Goal: Task Accomplishment & Management: Use online tool/utility

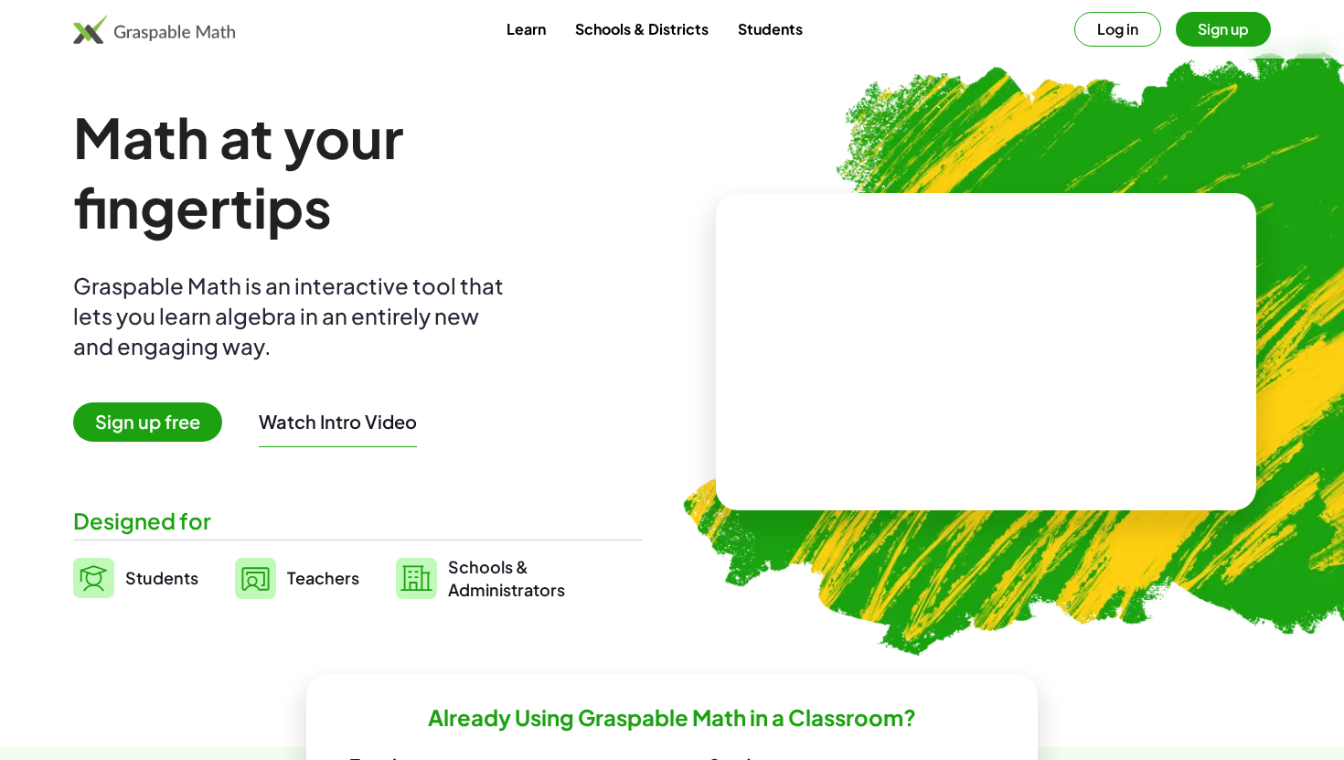
click at [1199, 35] on button "Sign up" at bounding box center [1222, 29] width 95 height 35
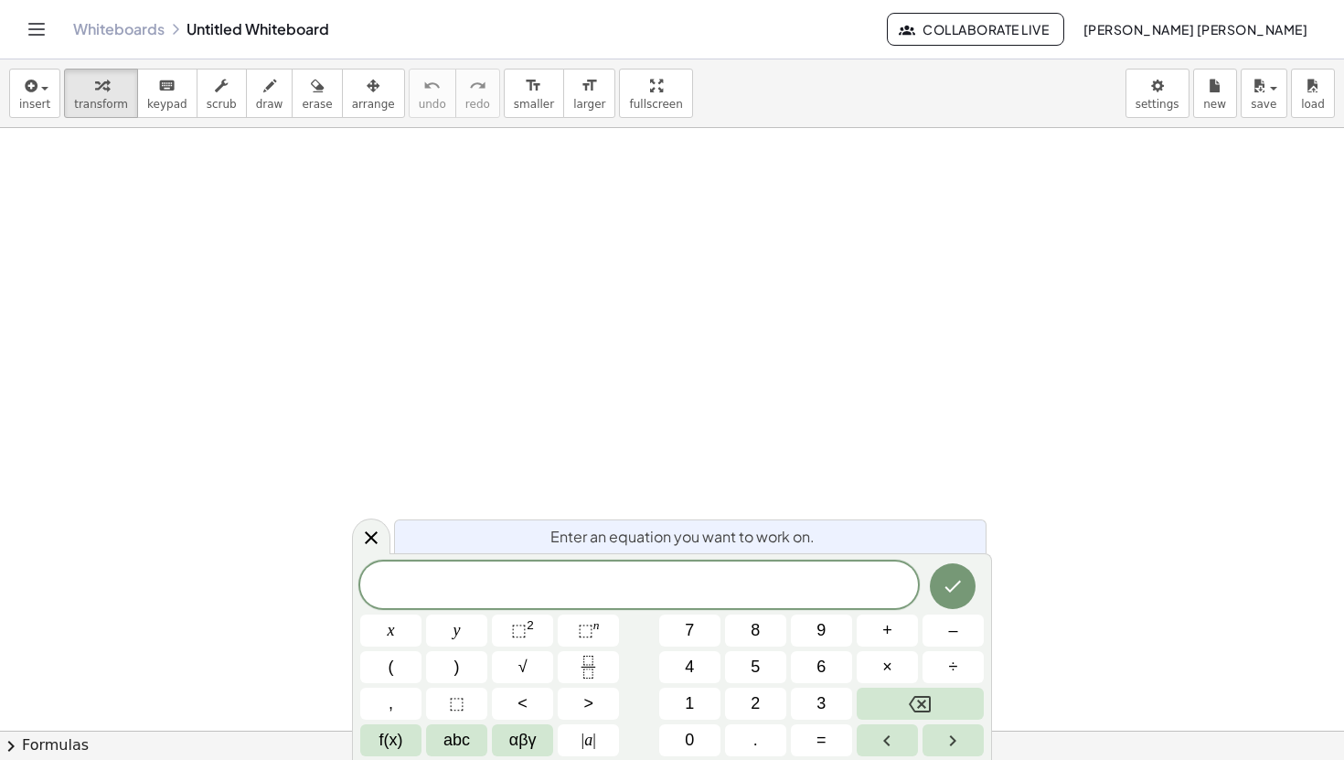
click at [663, 557] on div "Enter an equation you want to work on. x y ⬚ 2 ⬚ n 7 8 9 + – ( ) √ 4 5 6 × ÷ , …" at bounding box center [672, 656] width 640 height 207
click at [661, 578] on span "​" at bounding box center [639, 587] width 558 height 26
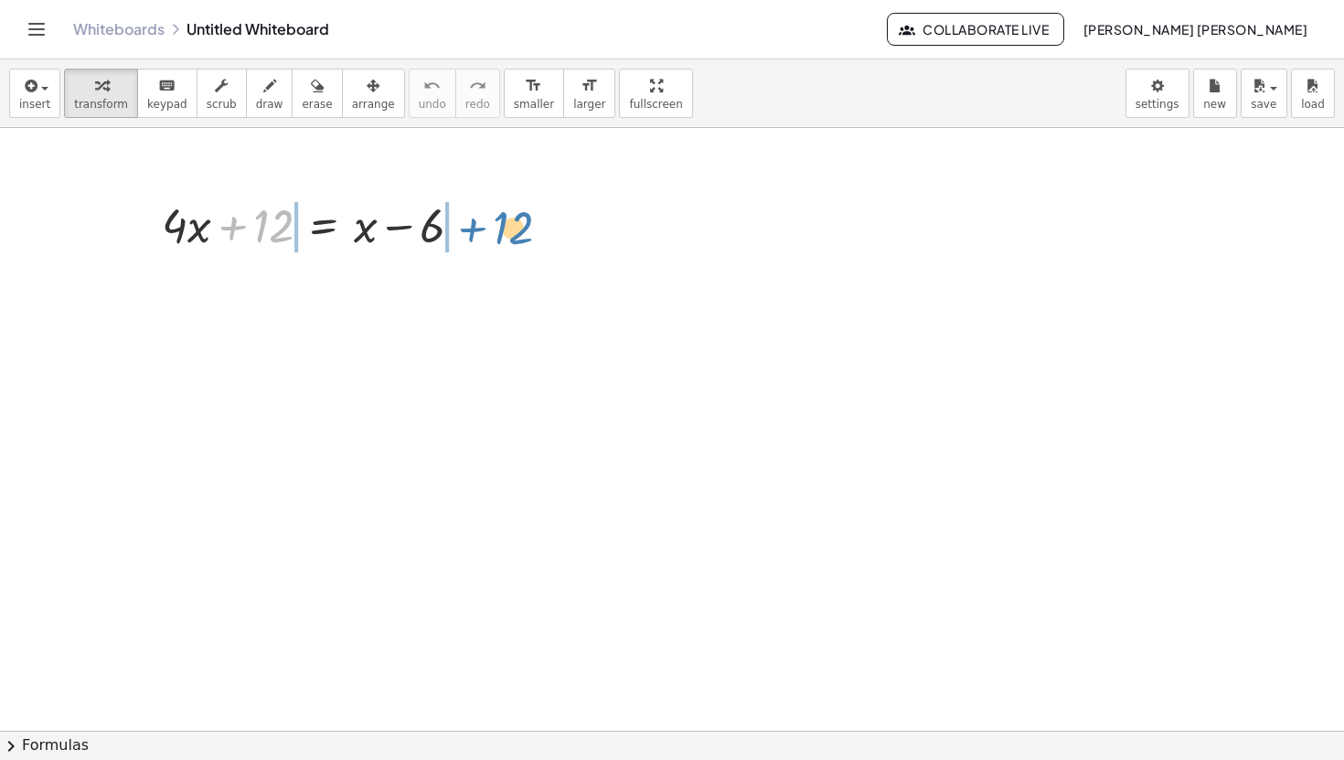
drag, startPoint x: 275, startPoint y: 225, endPoint x: 510, endPoint y: 227, distance: 234.9
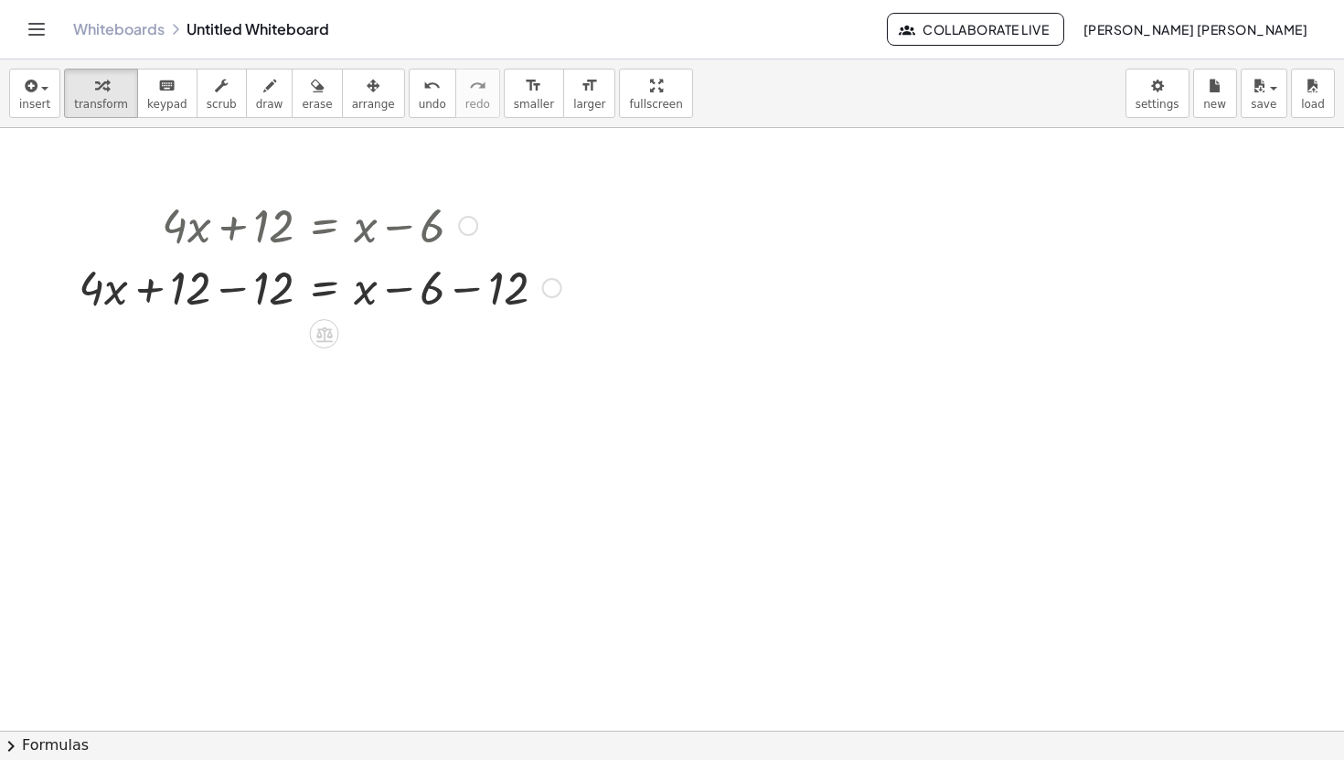
click at [233, 289] on div at bounding box center [319, 286] width 501 height 62
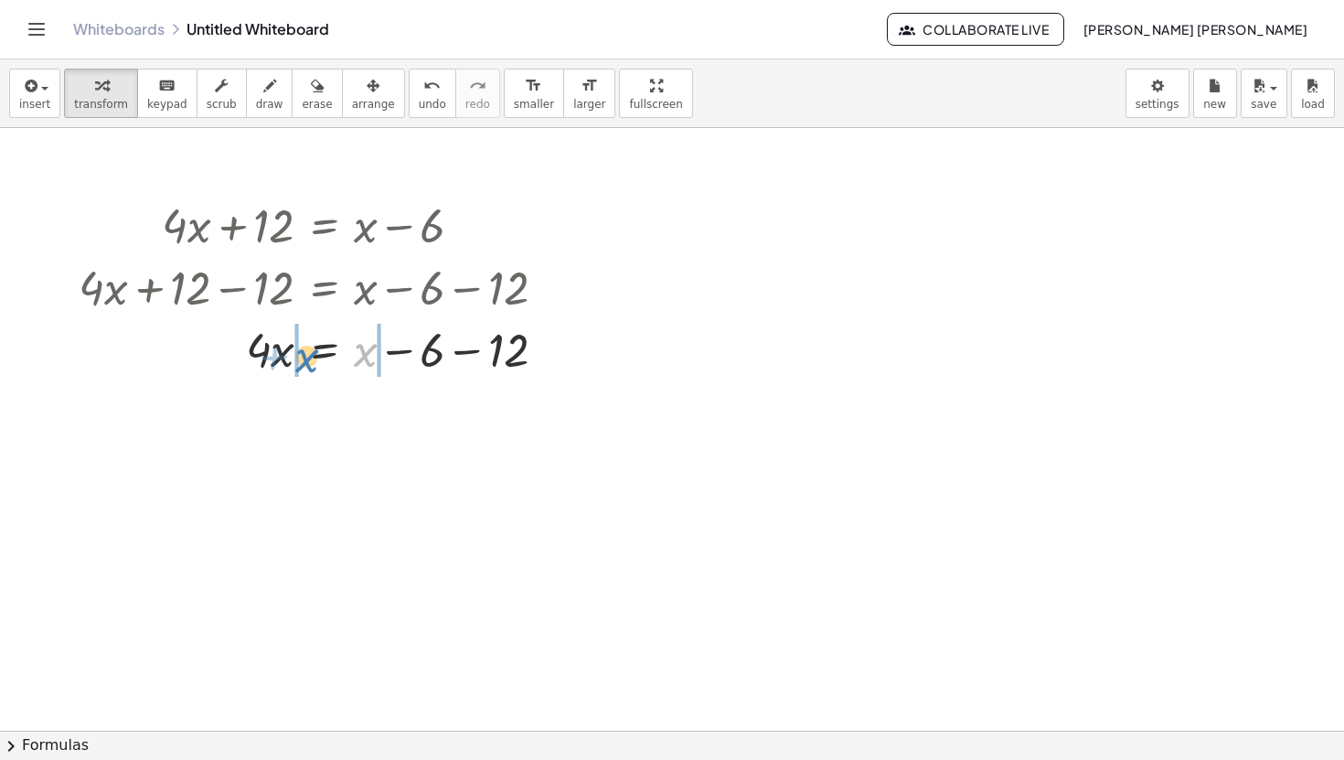
drag, startPoint x: 370, startPoint y: 348, endPoint x: 313, endPoint y: 352, distance: 56.8
click at [313, 352] on div at bounding box center [319, 348] width 501 height 62
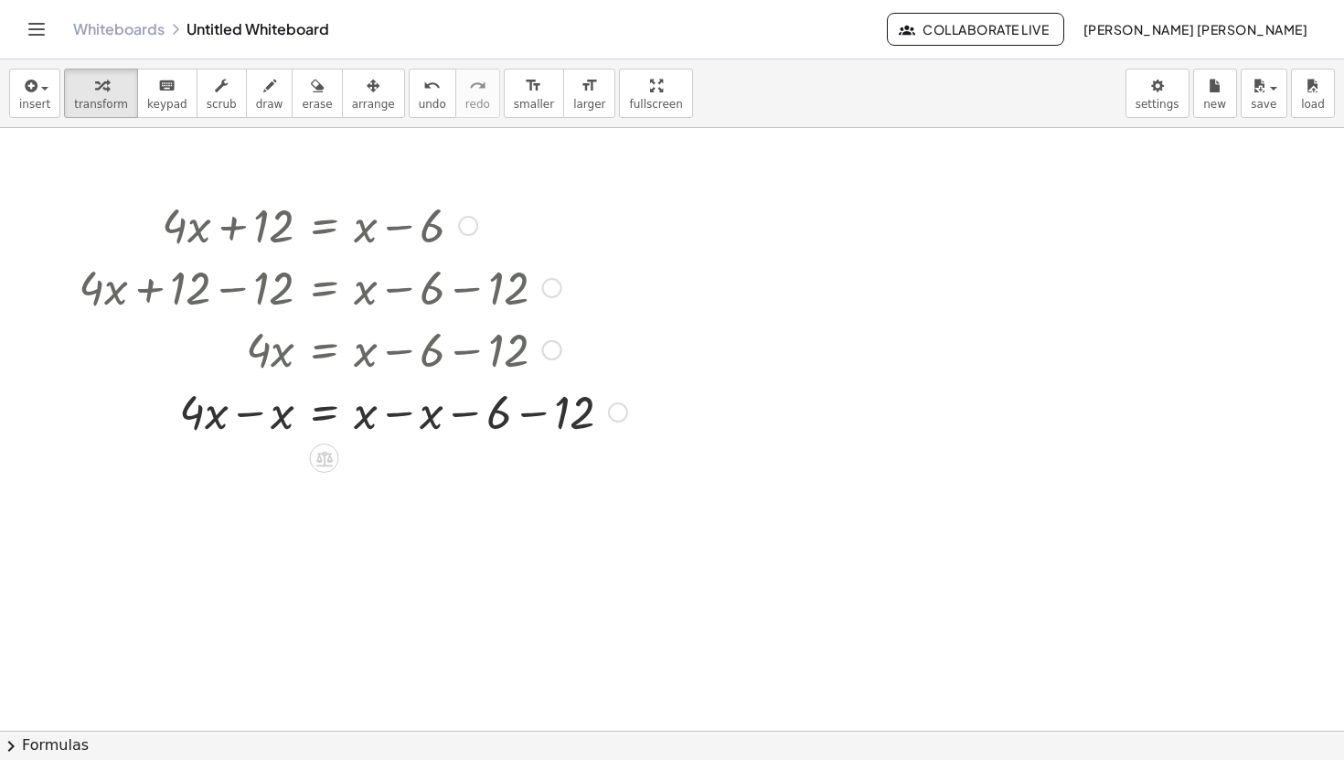
click at [282, 419] on div at bounding box center [352, 410] width 567 height 62
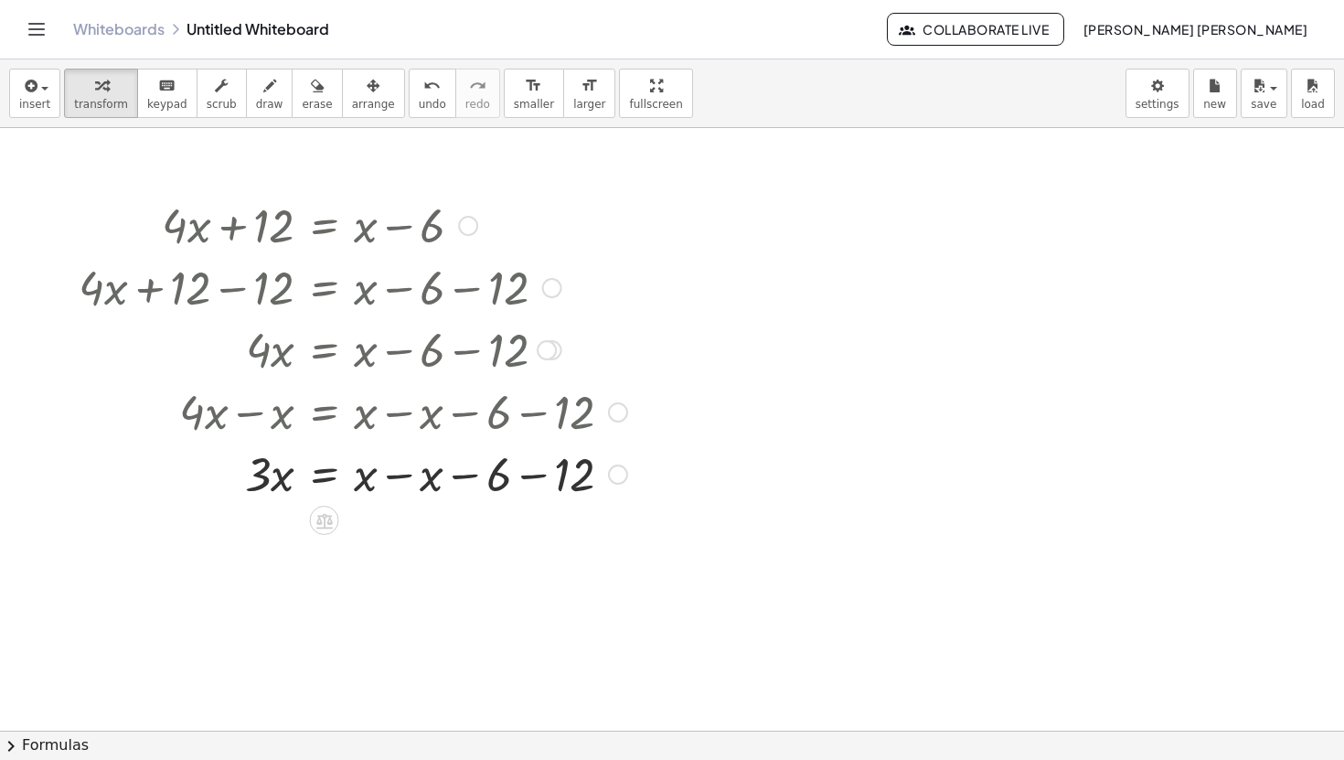
click at [403, 477] on div at bounding box center [352, 472] width 567 height 62
click at [421, 538] on div at bounding box center [352, 535] width 567 height 62
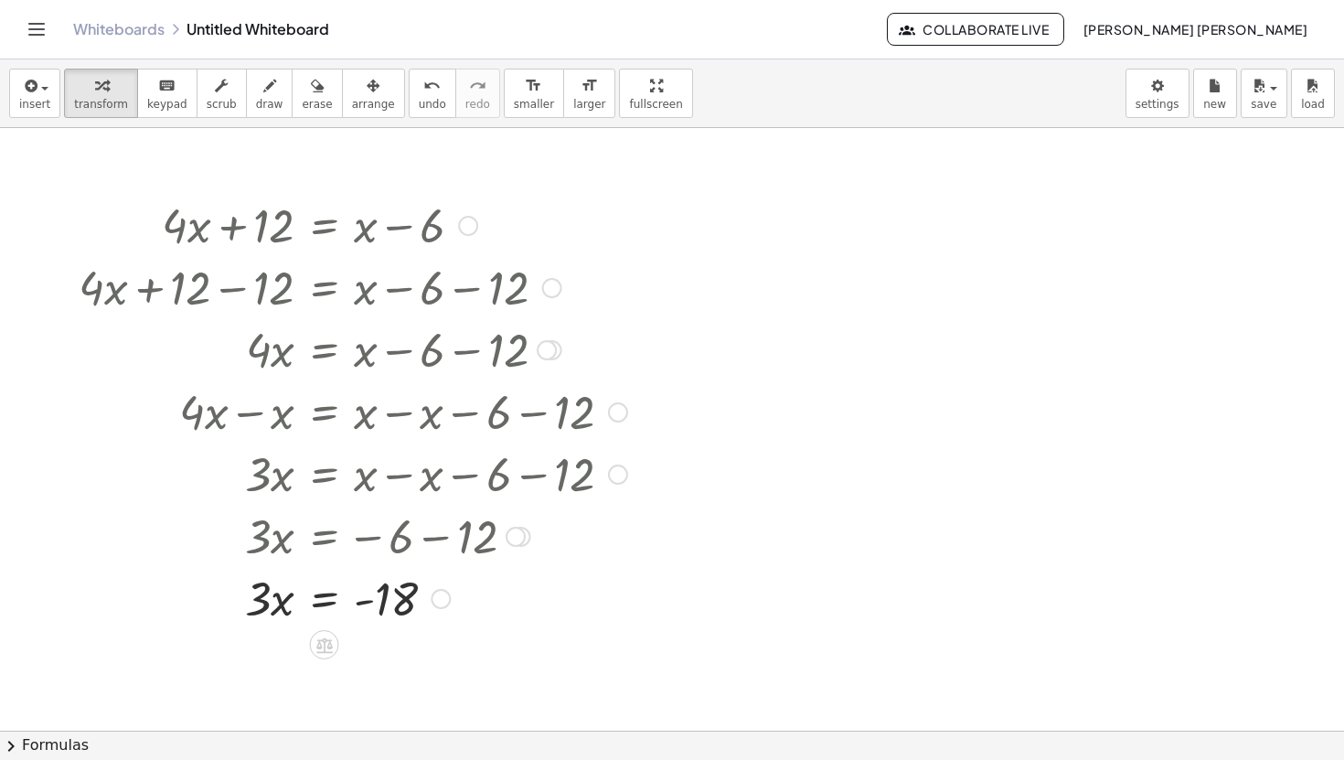
click at [368, 541] on div at bounding box center [392, 535] width 646 height 62
click at [373, 538] on div at bounding box center [392, 535] width 646 height 62
click at [432, 537] on div at bounding box center [392, 535] width 646 height 62
click at [379, 533] on div at bounding box center [392, 535] width 646 height 62
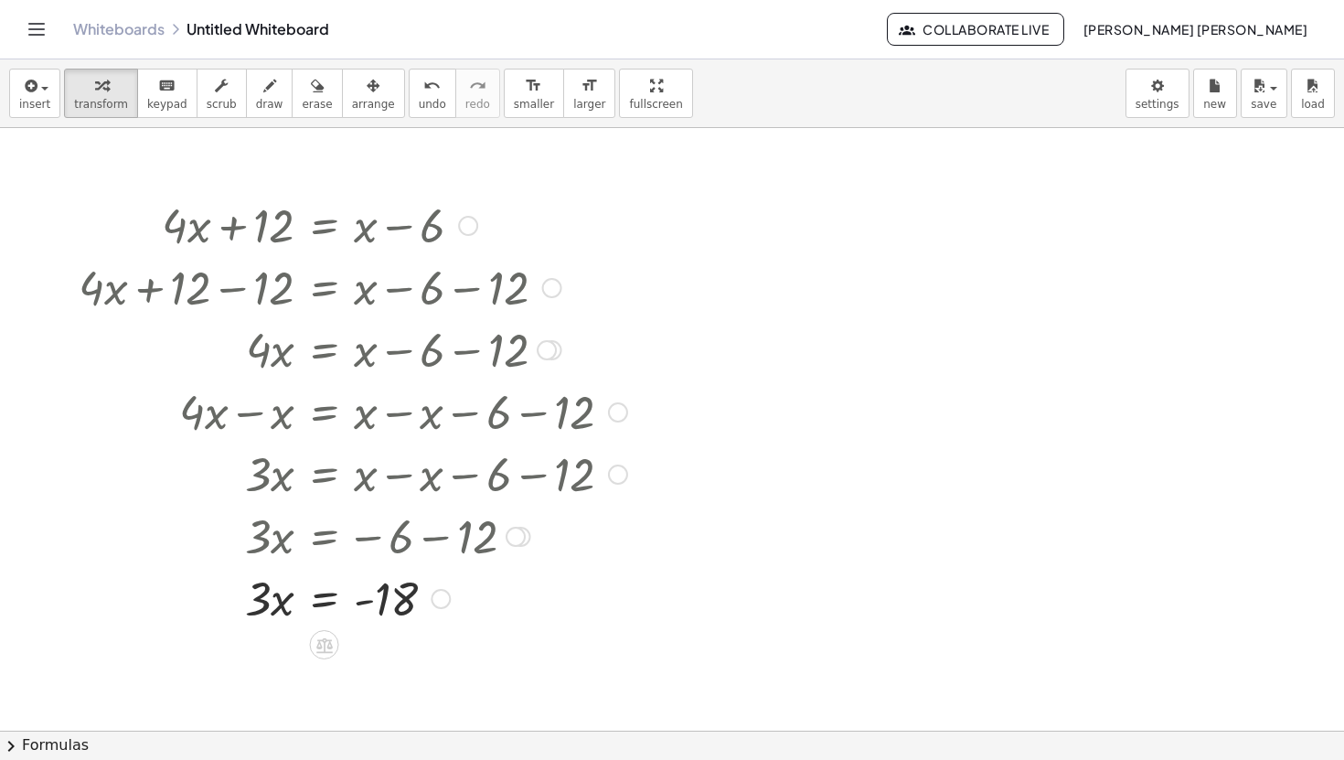
click at [388, 603] on div at bounding box center [352, 597] width 567 height 62
click at [439, 594] on div at bounding box center [440, 599] width 20 height 20
click at [31, 93] on icon "button" at bounding box center [29, 86] width 16 height 22
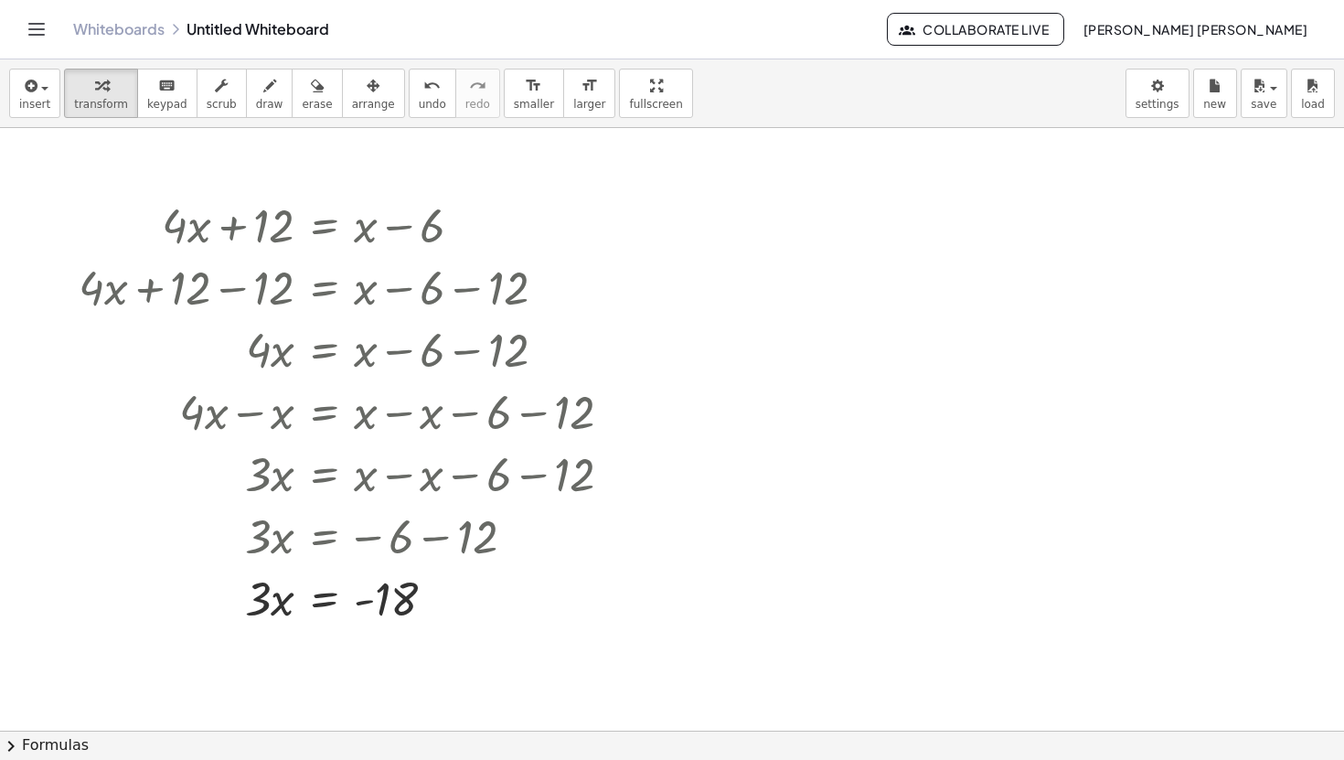
click at [93, 28] on link "Whiteboards" at bounding box center [118, 29] width 91 height 18
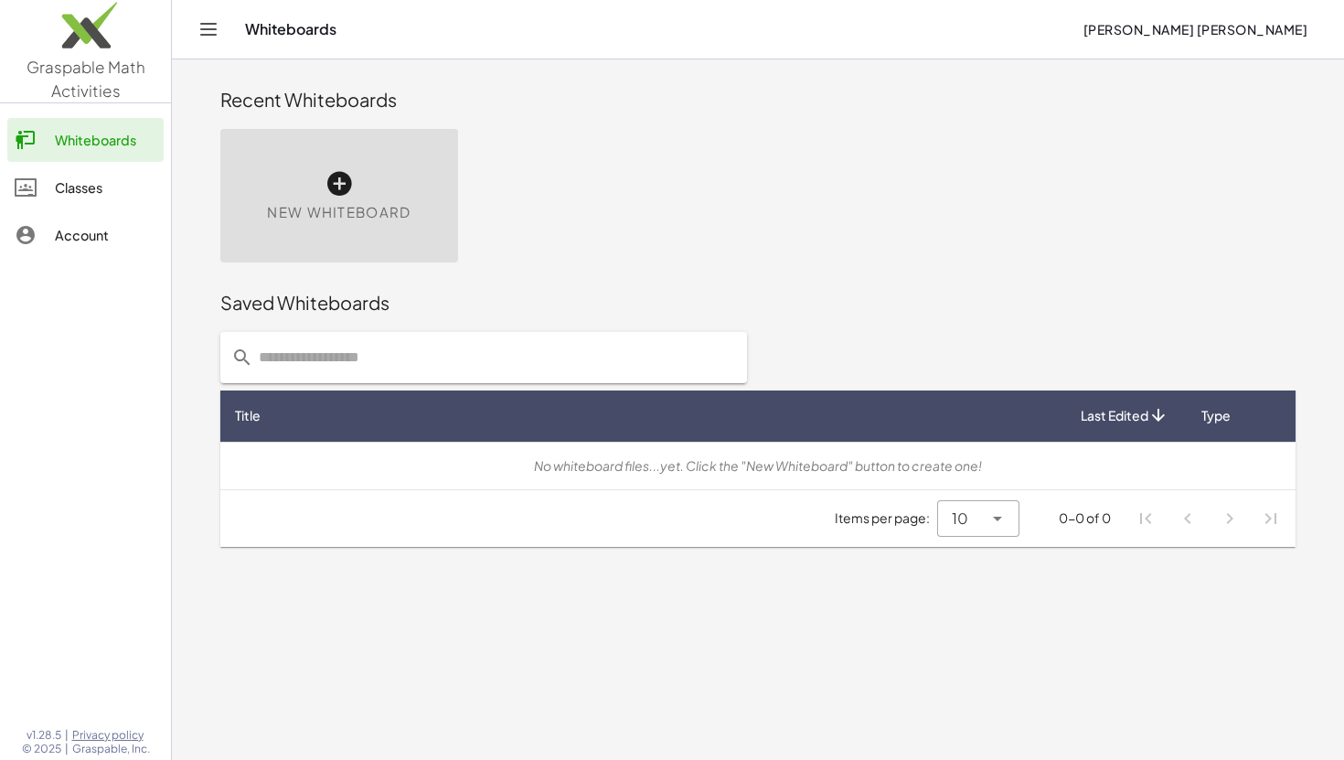
click at [316, 185] on div "New Whiteboard" at bounding box center [339, 195] width 238 height 133
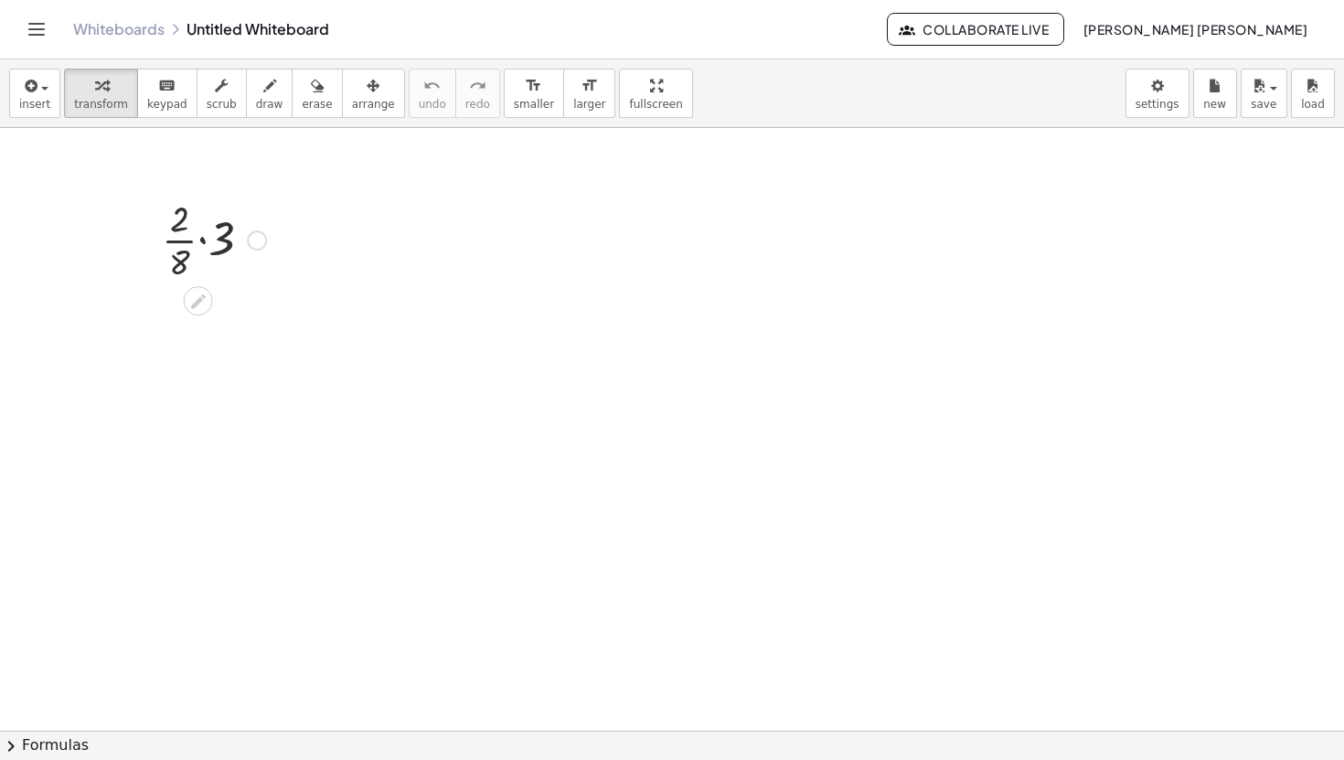
click at [223, 243] on div at bounding box center [214, 238] width 122 height 91
click at [197, 313] on div at bounding box center [214, 329] width 122 height 91
click at [81, 26] on link "Whiteboards" at bounding box center [118, 29] width 91 height 18
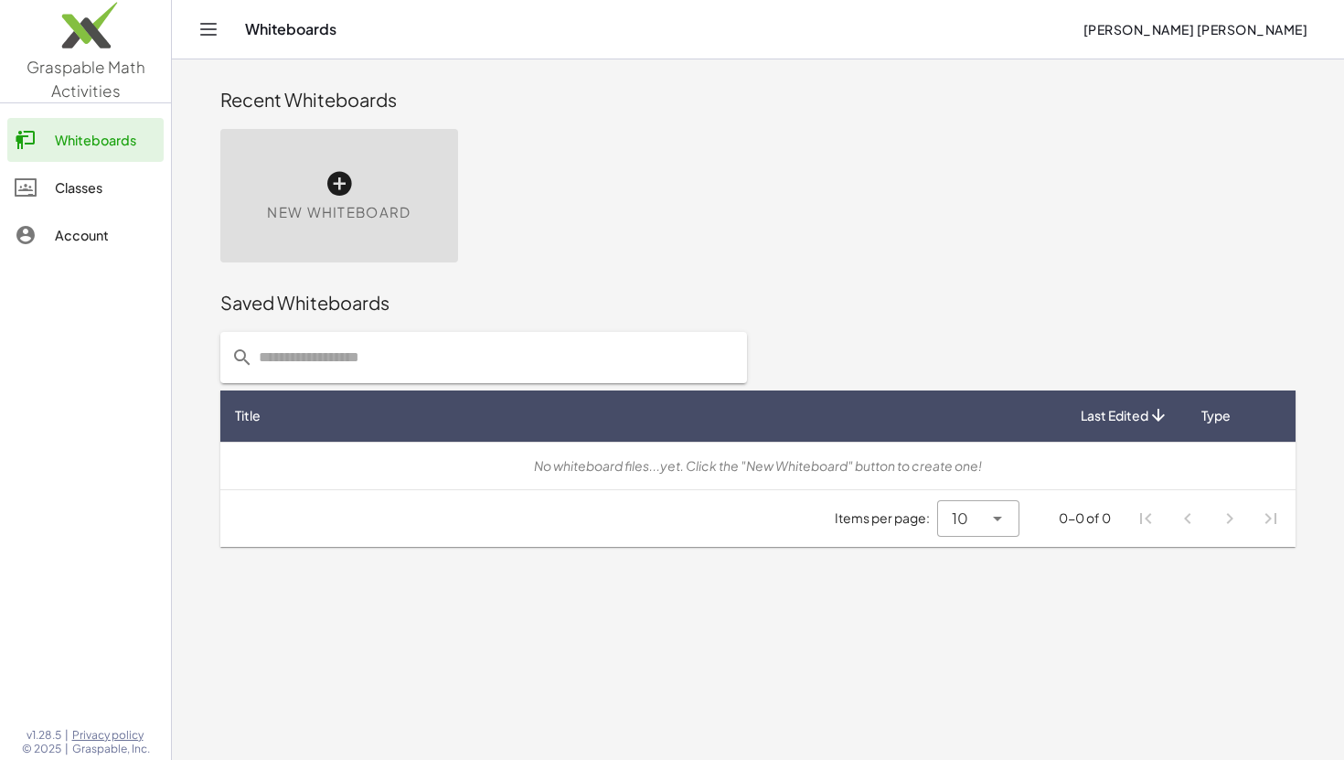
click at [334, 194] on icon at bounding box center [338, 183] width 29 height 29
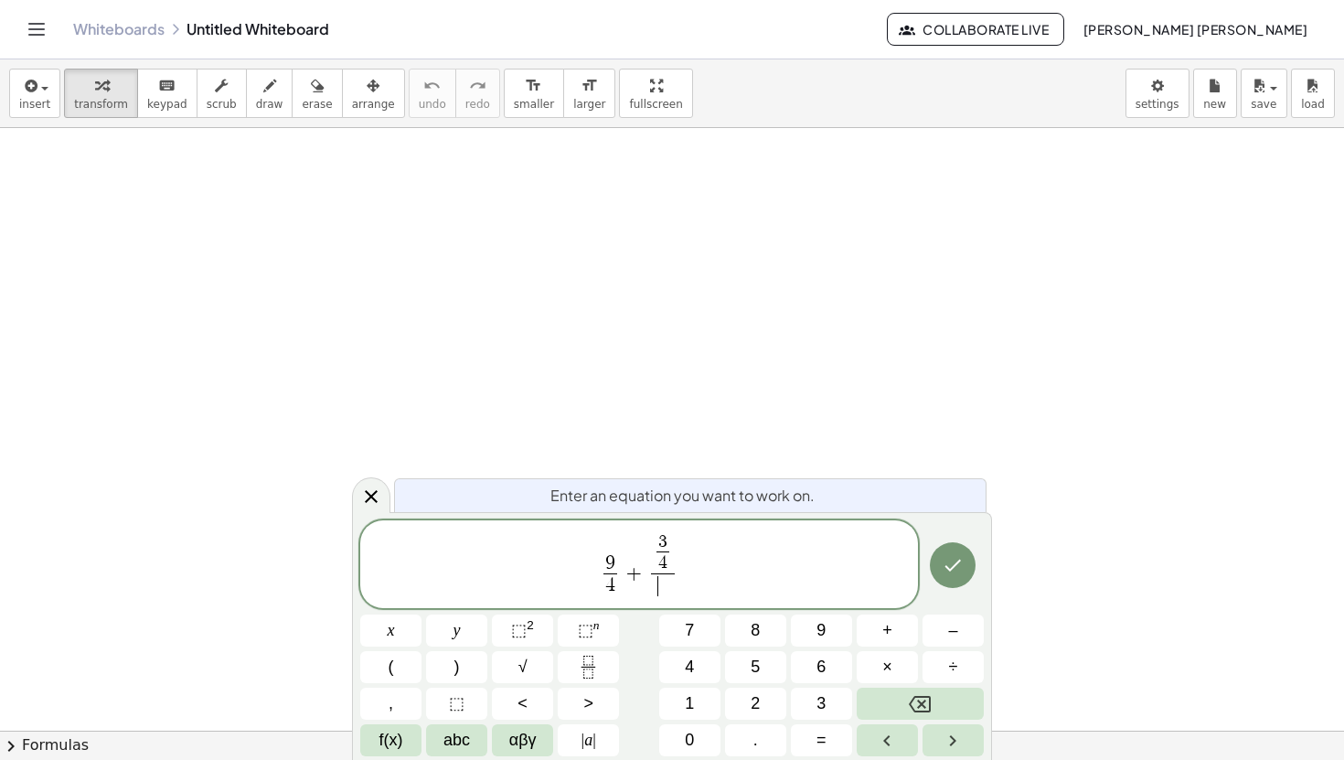
click at [636, 579] on span "+" at bounding box center [634, 573] width 27 height 22
click at [665, 585] on span "​" at bounding box center [663, 585] width 24 height 25
click at [618, 590] on span "9 4 ​" at bounding box center [610, 576] width 22 height 45
click at [668, 589] on span "​" at bounding box center [663, 585] width 24 height 25
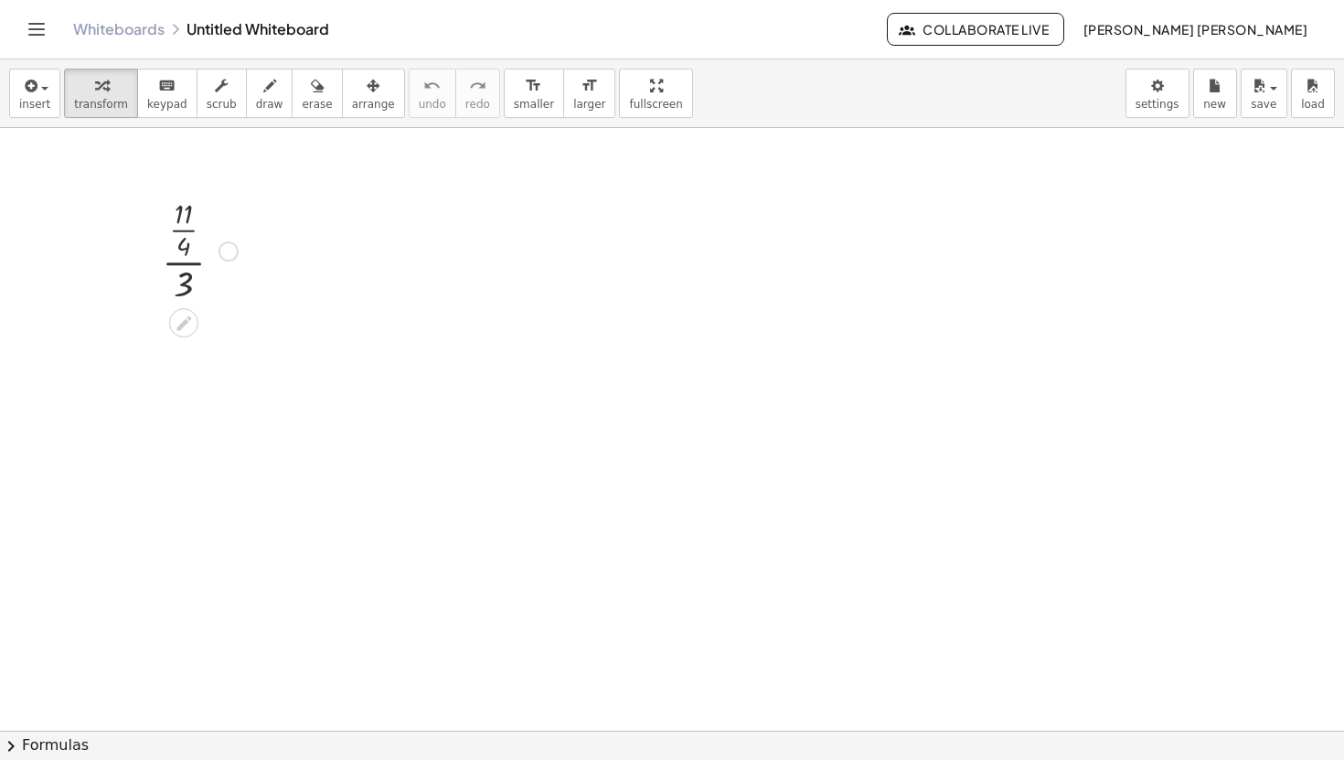
click at [180, 228] on div at bounding box center [200, 249] width 94 height 113
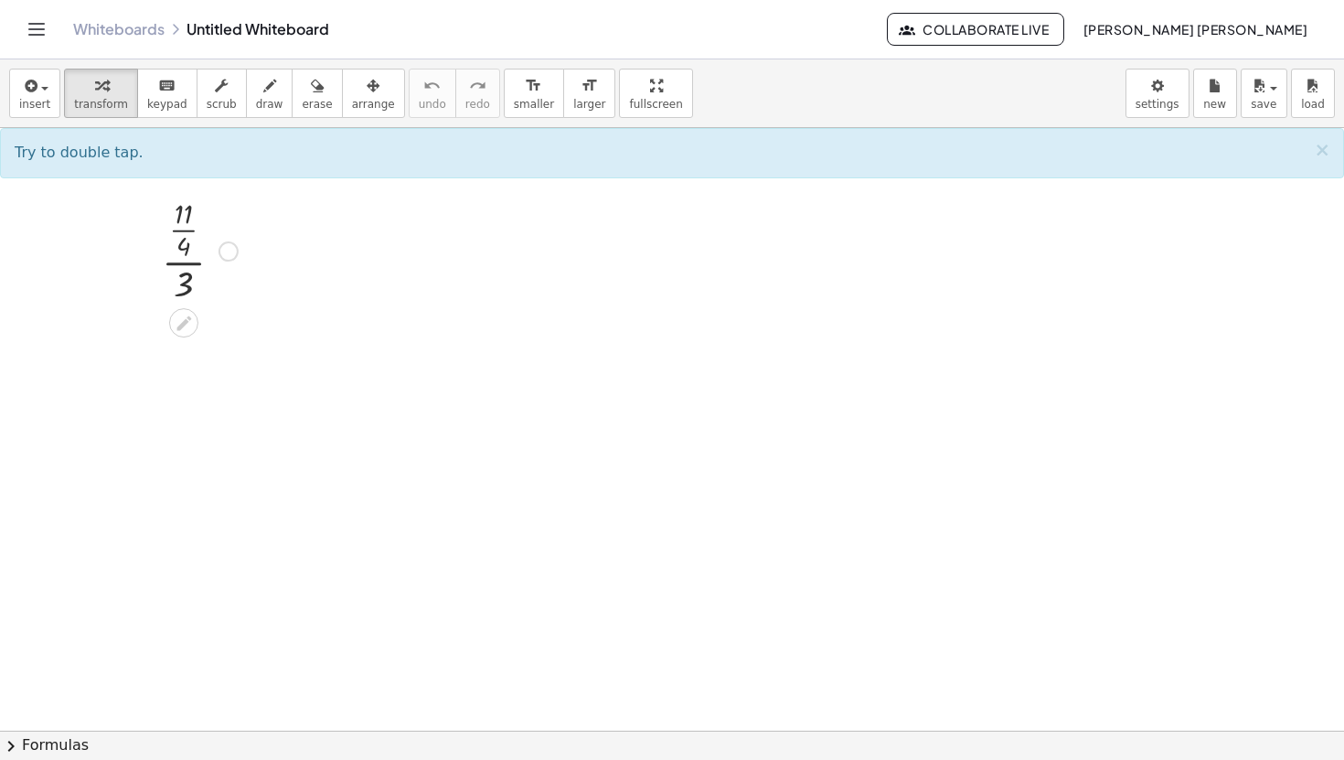
click at [183, 228] on div at bounding box center [200, 249] width 94 height 113
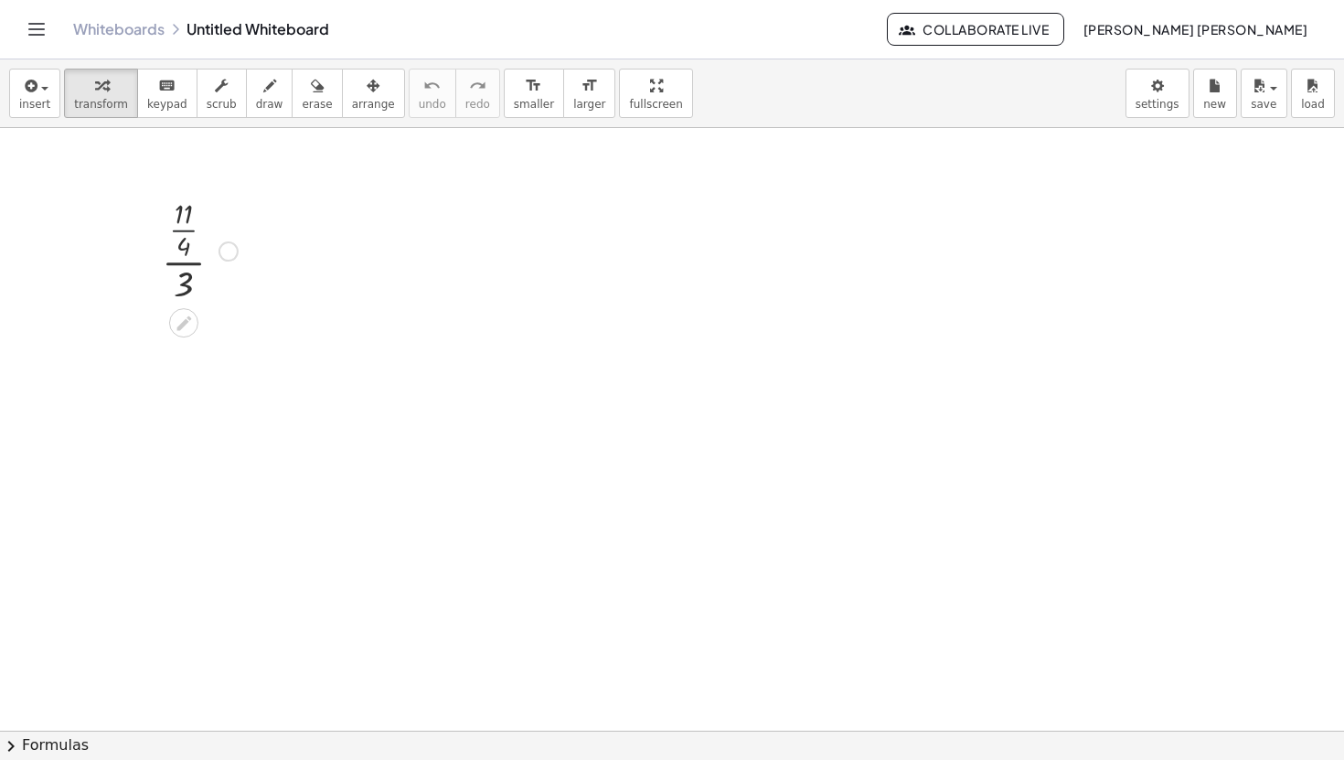
click at [183, 228] on div at bounding box center [200, 249] width 94 height 113
click at [181, 260] on div at bounding box center [200, 249] width 94 height 113
click at [222, 247] on div at bounding box center [228, 251] width 20 height 20
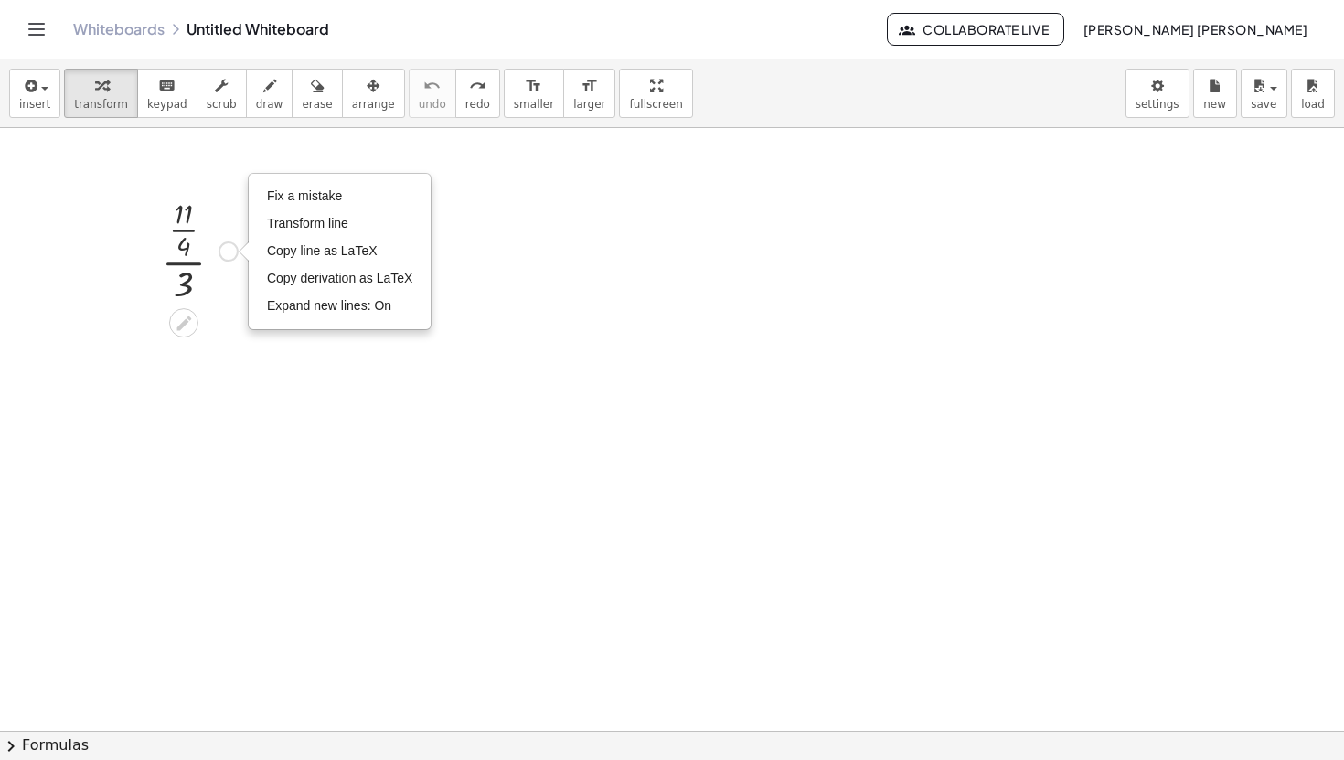
click at [222, 197] on div at bounding box center [200, 249] width 94 height 113
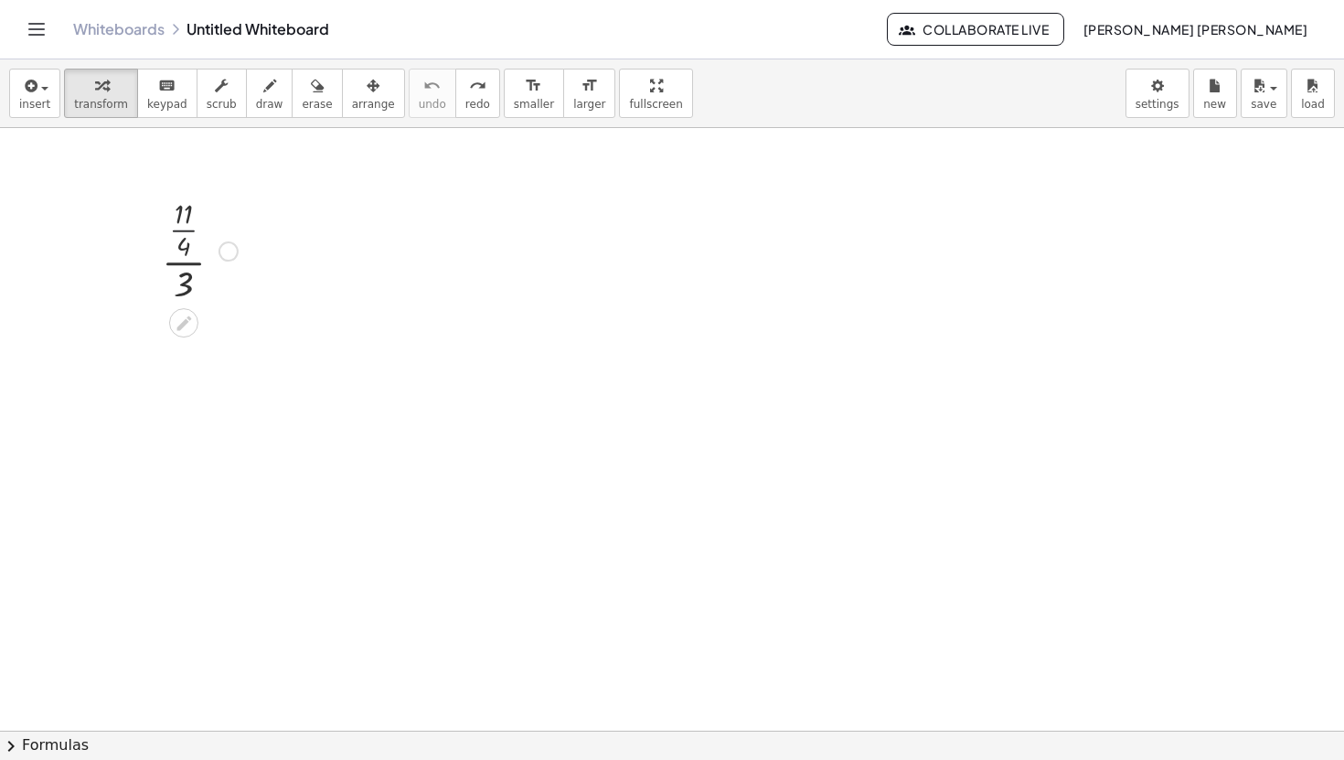
click at [182, 228] on div at bounding box center [200, 249] width 94 height 113
